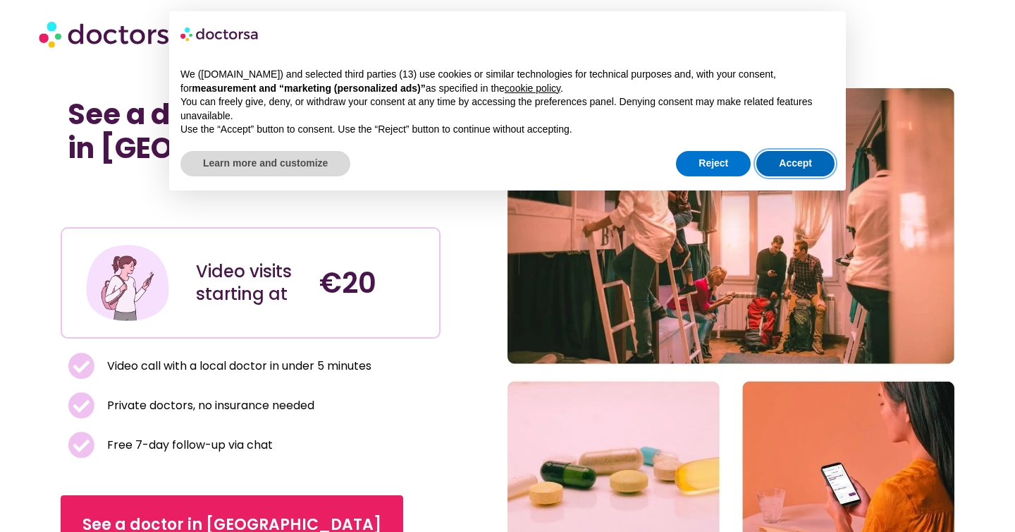
click at [806, 156] on button "Accept" at bounding box center [795, 163] width 78 height 25
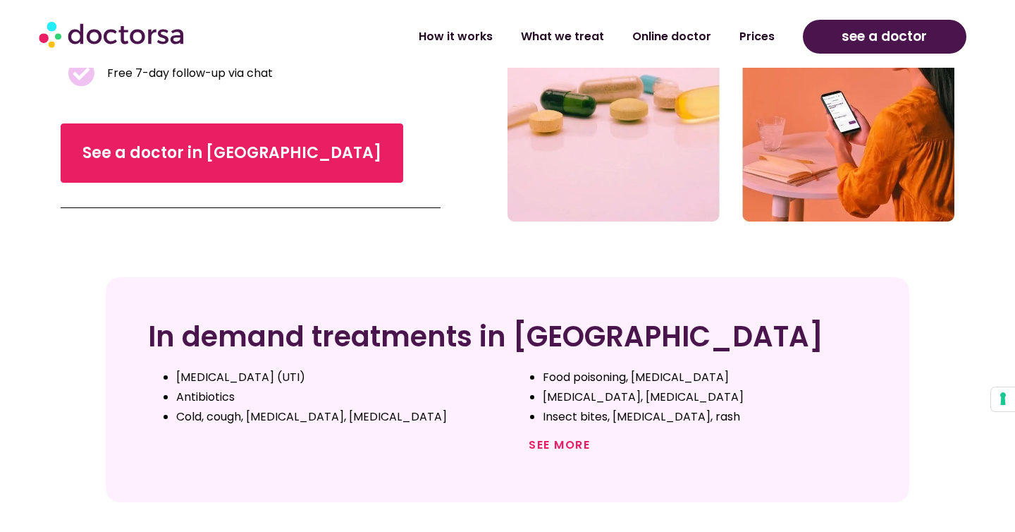
scroll to position [372, 0]
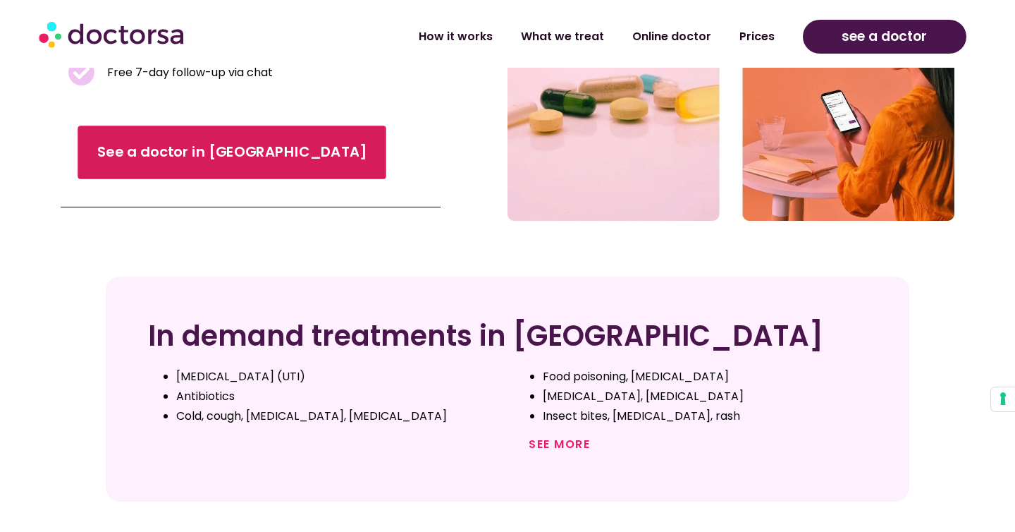
click at [258, 142] on span "See a doctor in The Netherlands" at bounding box center [232, 152] width 269 height 20
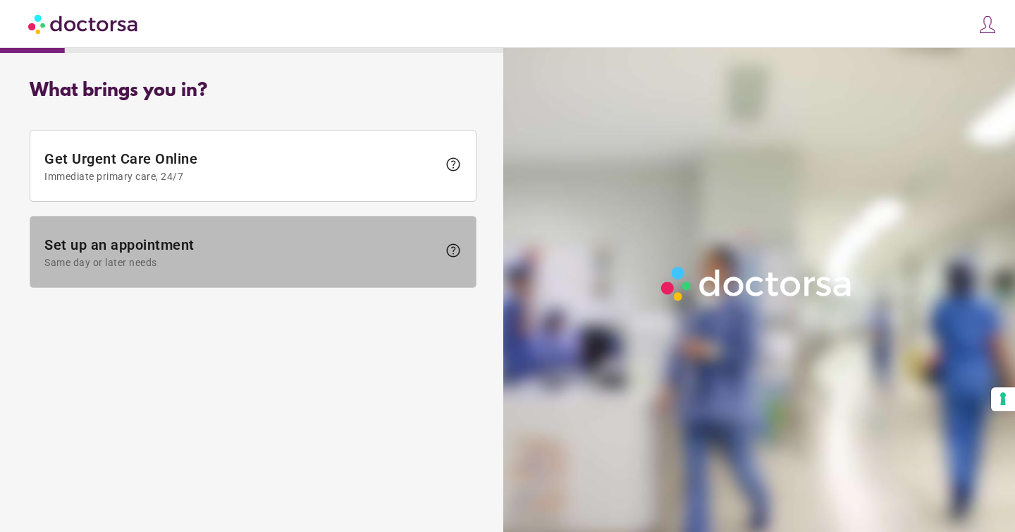
click at [265, 235] on span at bounding box center [253, 251] width 446 height 70
